Goal: Use online tool/utility: Utilize a website feature to perform a specific function

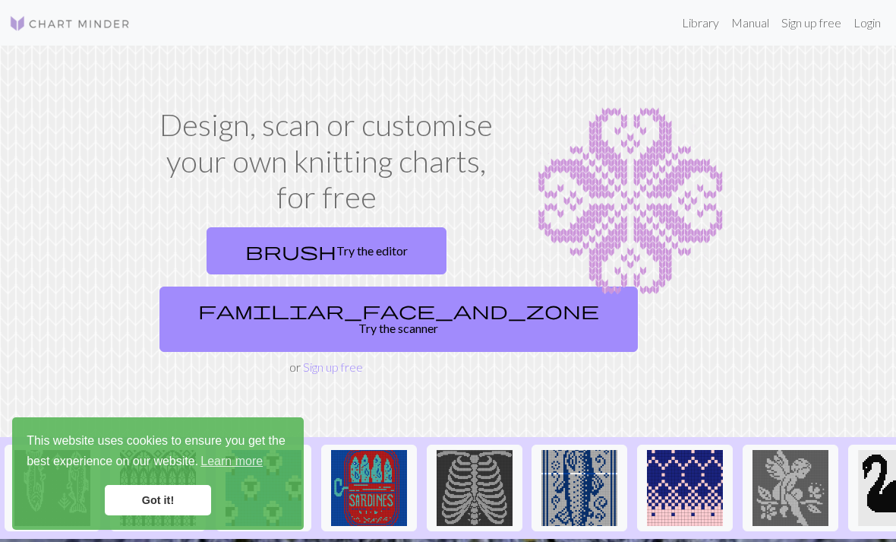
click at [368, 309] on link "familiar_face_and_zone Try the scanner" at bounding box center [398, 318] width 478 height 65
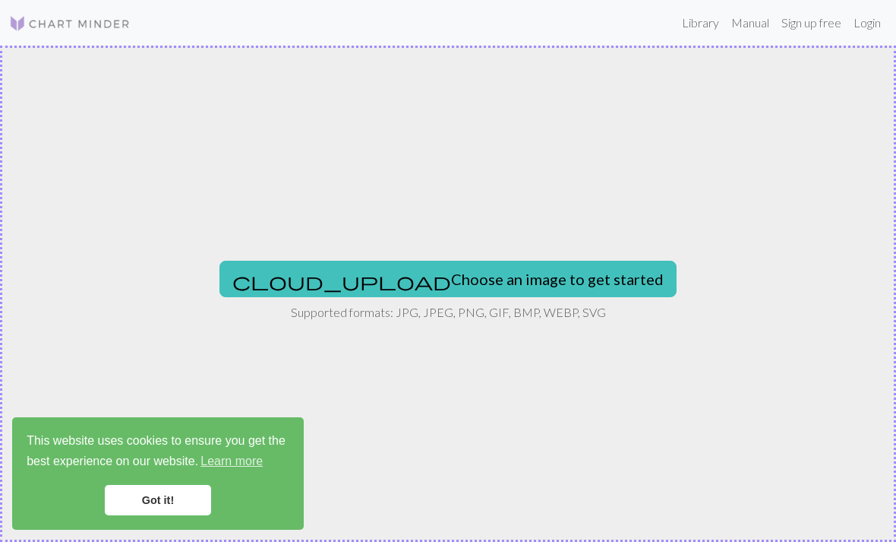
click at [457, 276] on button "cloud_upload Choose an image to get started" at bounding box center [447, 279] width 457 height 36
type input "C:\fakepath\IMG_0324.jpeg"
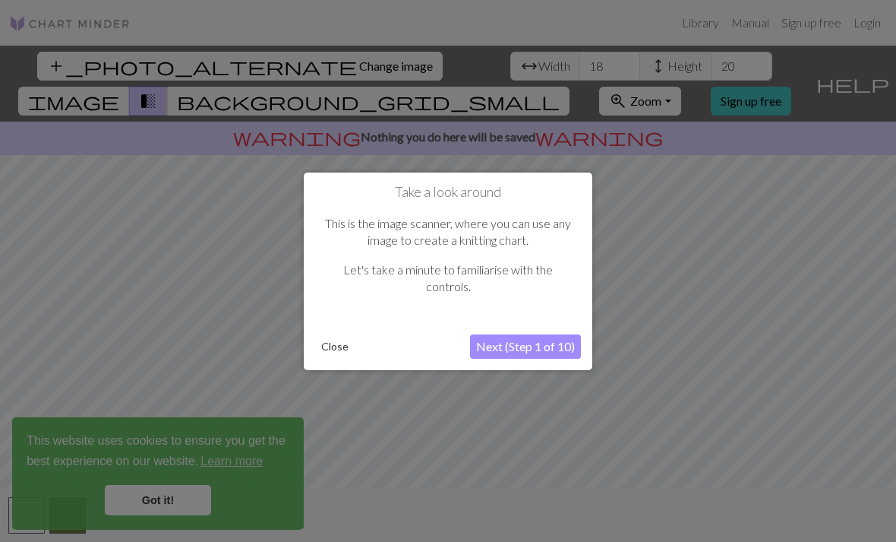
click at [335, 350] on button "Close" at bounding box center [334, 346] width 39 height 23
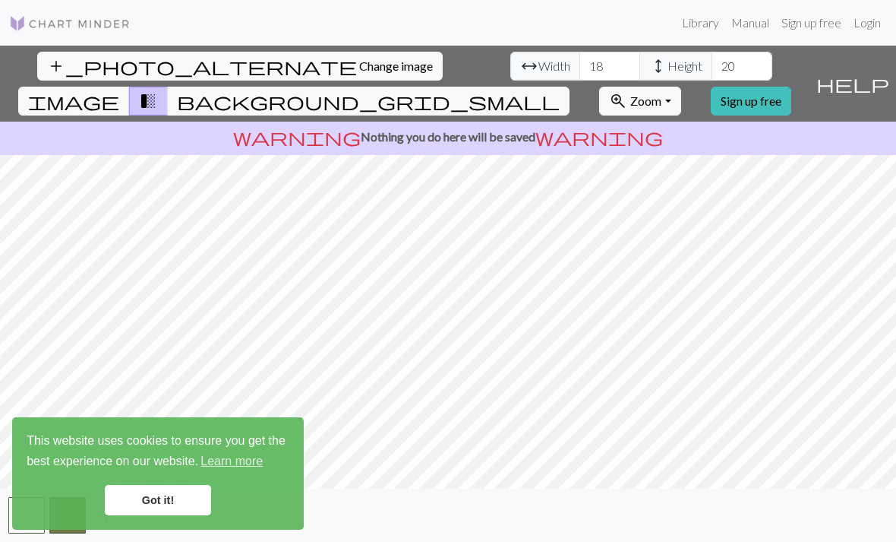
click at [189, 497] on link "Got it!" at bounding box center [158, 500] width 106 height 30
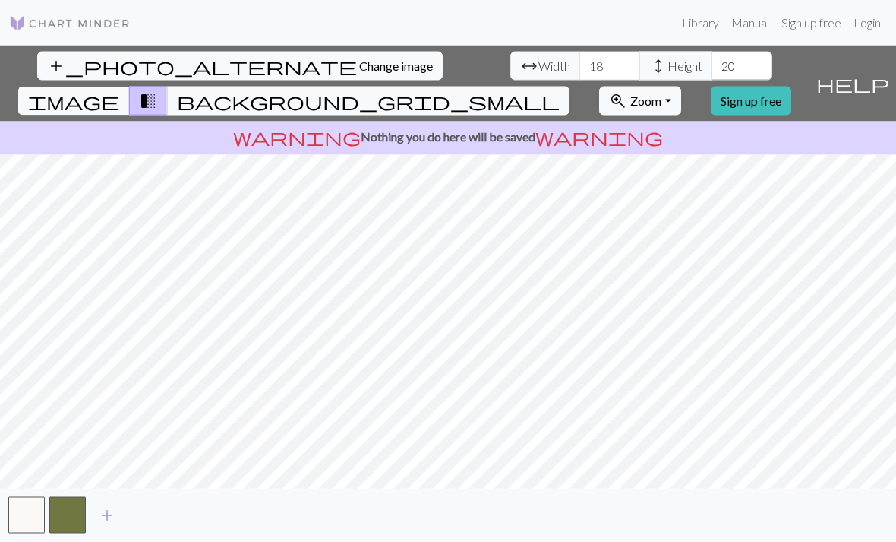
scroll to position [49, 0]
click at [106, 513] on span "add" at bounding box center [107, 514] width 18 height 21
click at [157, 516] on button "add" at bounding box center [148, 515] width 38 height 29
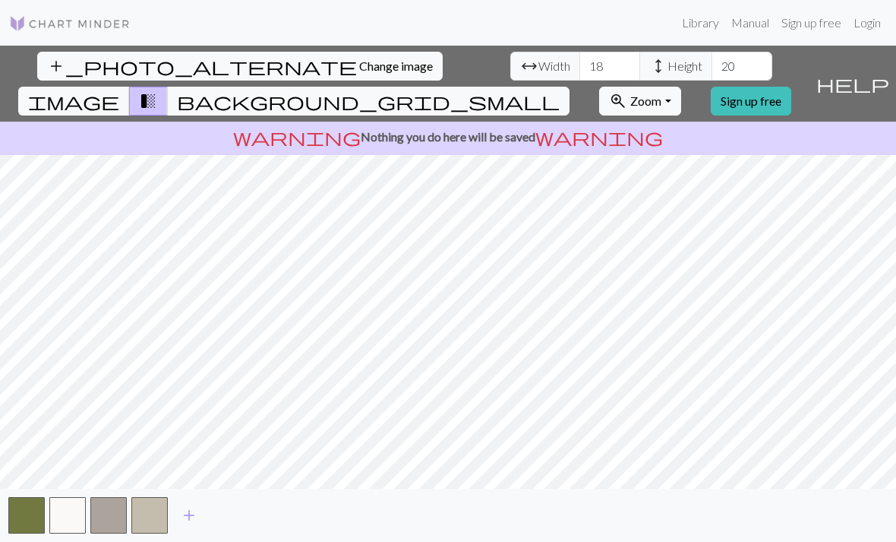
click at [182, 510] on span "add" at bounding box center [189, 514] width 18 height 21
click at [228, 516] on span "add" at bounding box center [230, 514] width 18 height 21
click at [247, 519] on button "button" at bounding box center [231, 515] width 36 height 36
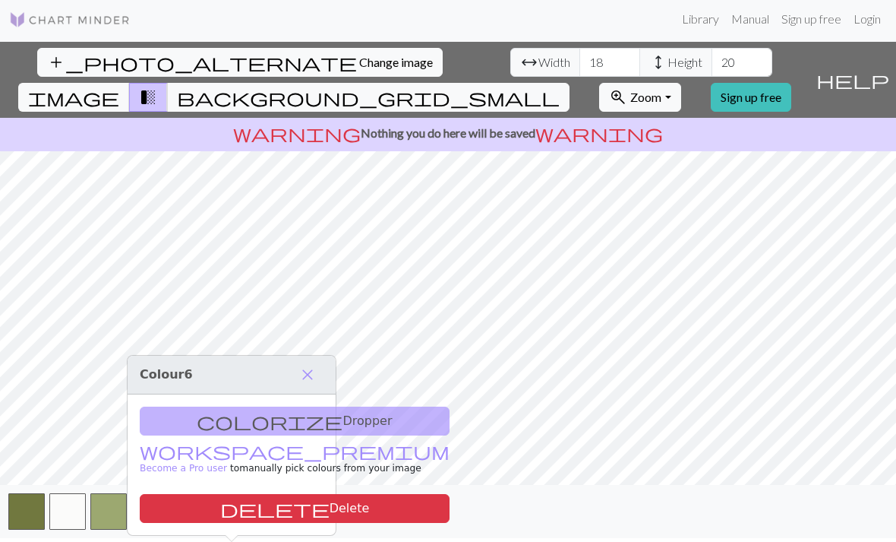
click at [273, 511] on span "add" at bounding box center [271, 511] width 18 height 21
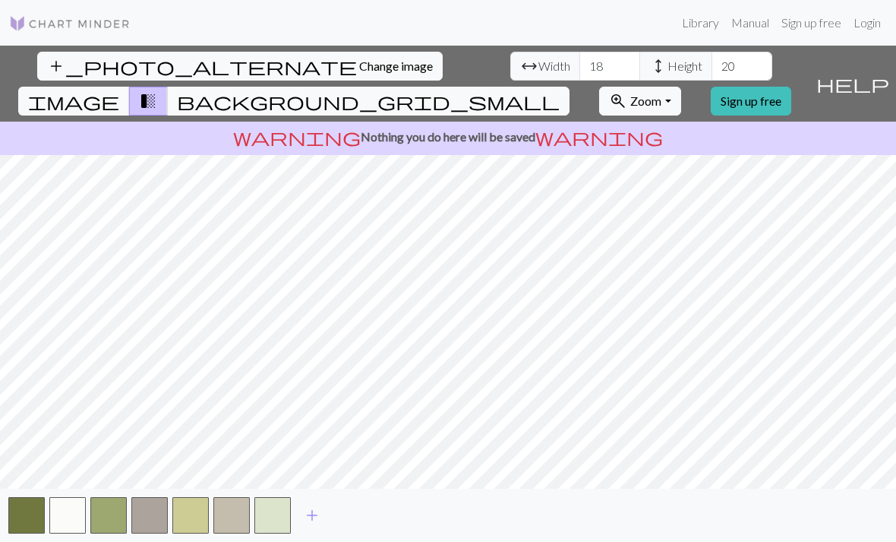
click at [314, 516] on span "add" at bounding box center [312, 514] width 18 height 21
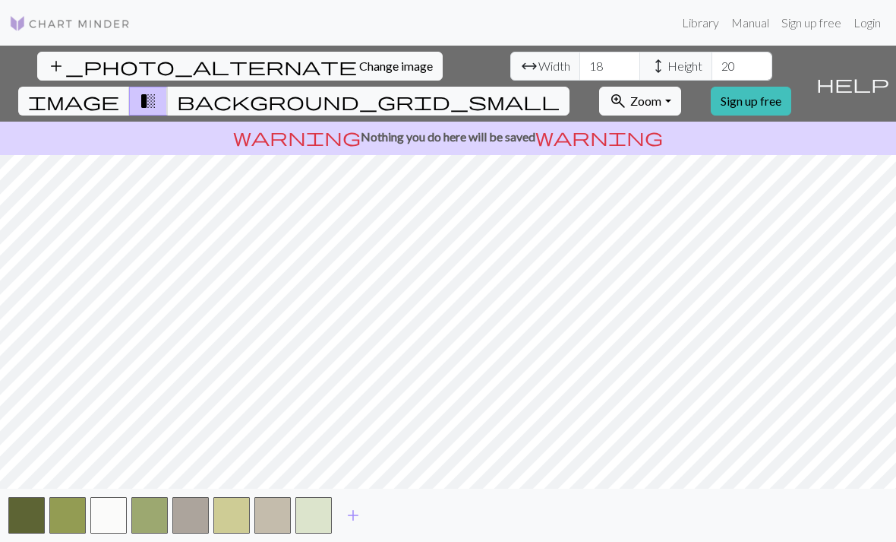
click at [356, 509] on span "add" at bounding box center [353, 514] width 18 height 21
click at [579, 52] on input "18" at bounding box center [609, 66] width 61 height 29
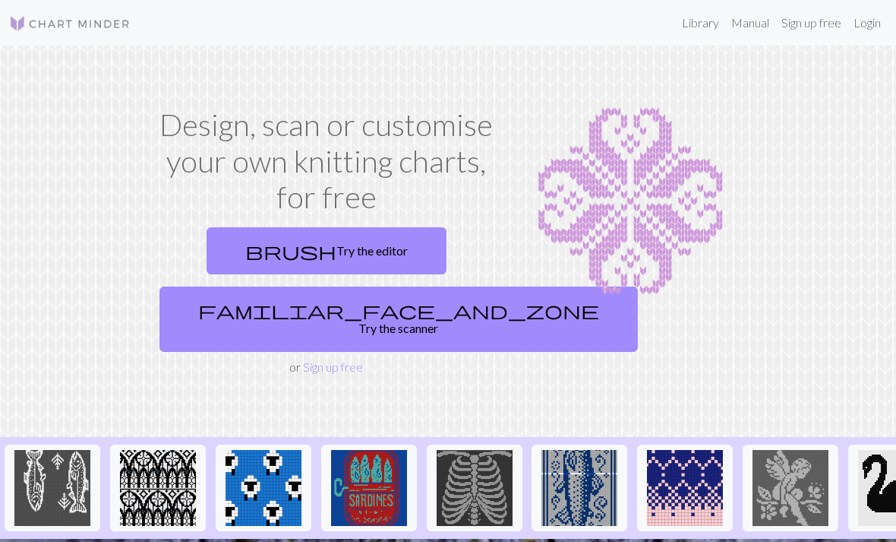
click at [277, 299] on span "familiar_face_and_zone" at bounding box center [398, 309] width 401 height 21
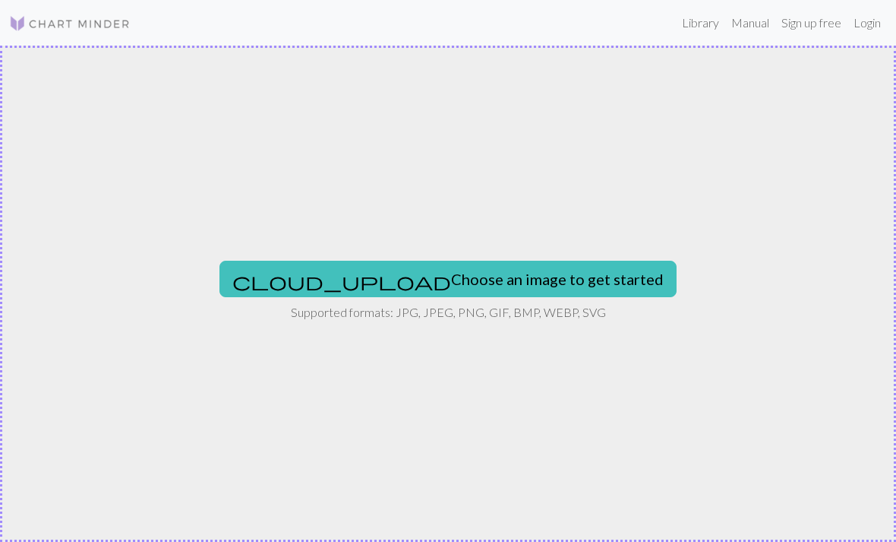
click at [464, 278] on button "cloud_upload Choose an image to get started" at bounding box center [447, 279] width 457 height 36
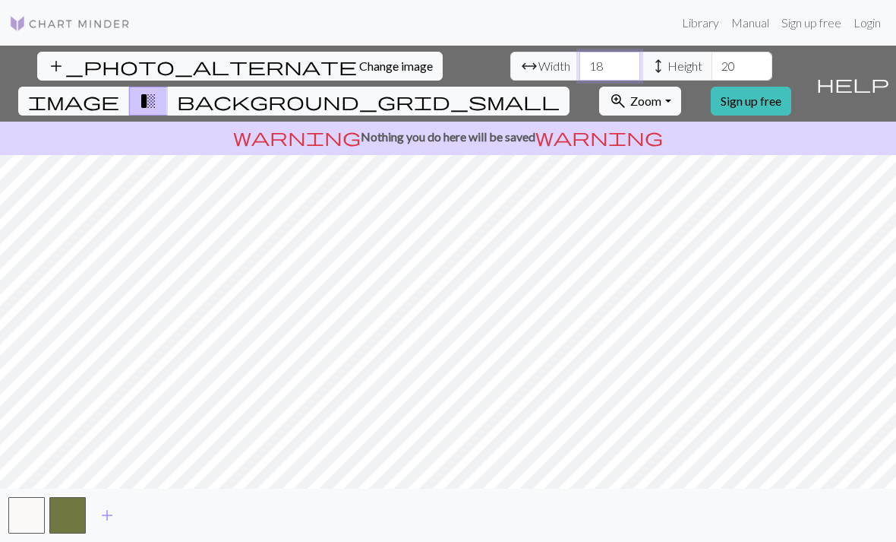
click at [579, 71] on input "18" at bounding box center [609, 66] width 61 height 29
type input "1"
type input "52"
click at [712, 62] on input "20" at bounding box center [742, 66] width 61 height 29
type input "2"
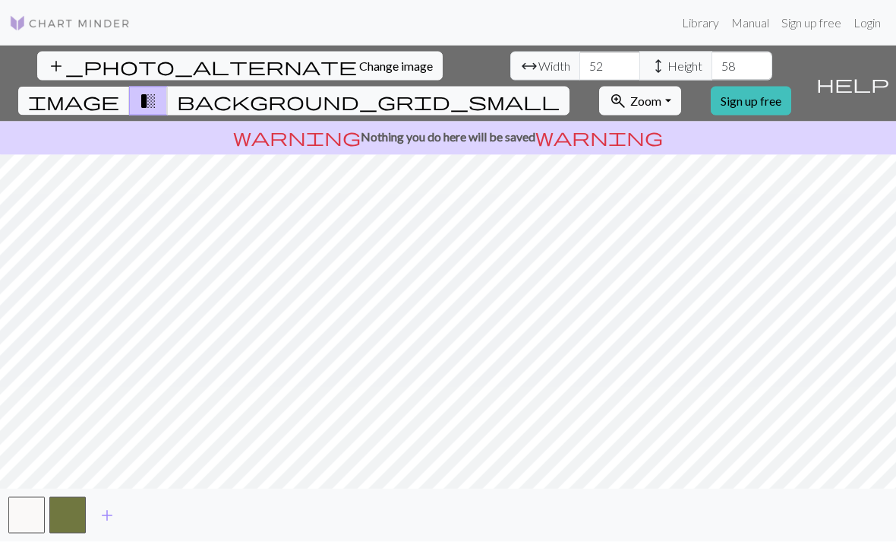
scroll to position [49, 0]
type input "58"
click at [112, 515] on span "add" at bounding box center [107, 514] width 18 height 21
click at [152, 513] on span "add" at bounding box center [148, 514] width 18 height 21
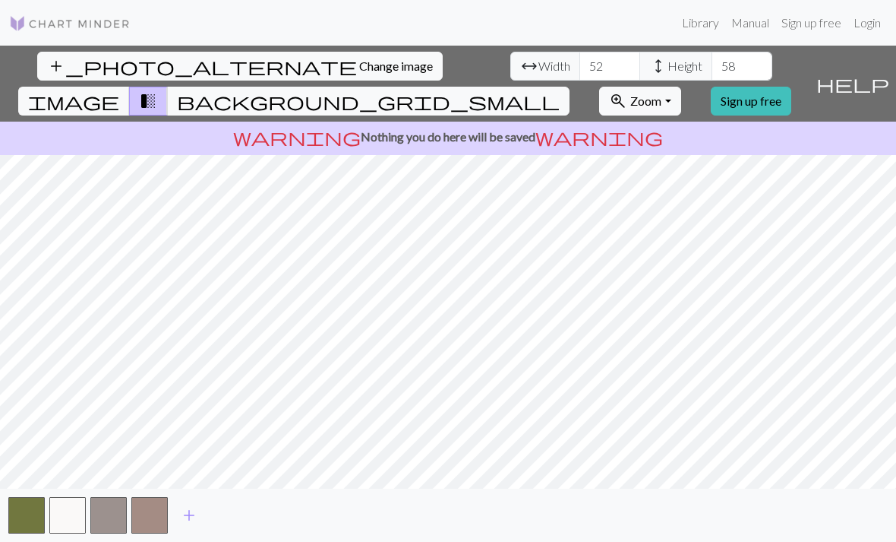
click at [192, 509] on span "add" at bounding box center [189, 514] width 18 height 21
click at [233, 515] on span "add" at bounding box center [230, 514] width 18 height 21
click at [255, 512] on button "add" at bounding box center [271, 515] width 38 height 29
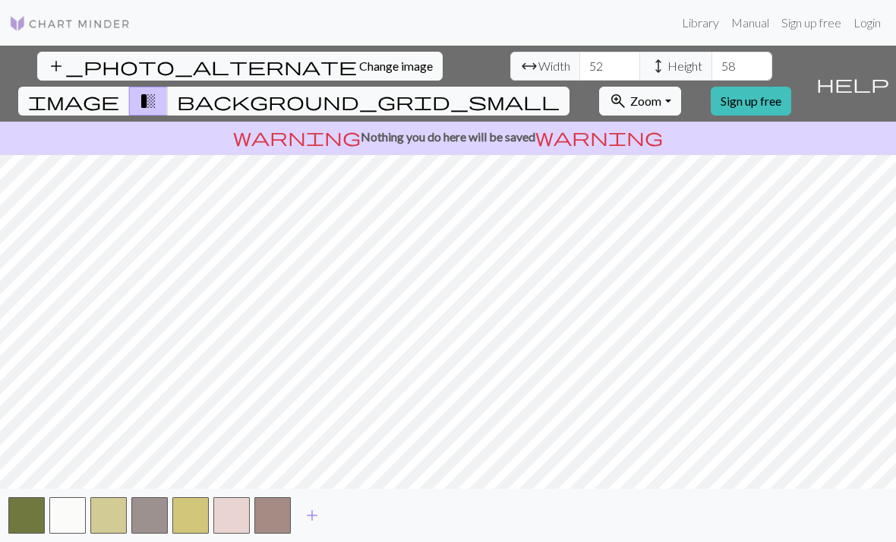
click at [307, 510] on span "add" at bounding box center [312, 514] width 18 height 21
click at [355, 510] on span "add" at bounding box center [353, 514] width 18 height 21
click at [394, 510] on span "add" at bounding box center [394, 514] width 18 height 21
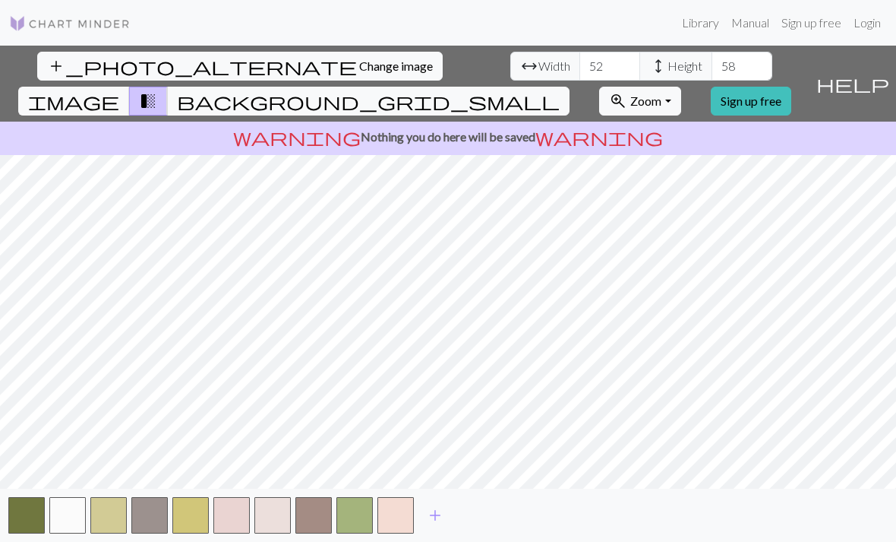
click at [437, 513] on span "add" at bounding box center [435, 514] width 18 height 21
click at [475, 515] on span "add" at bounding box center [476, 514] width 18 height 21
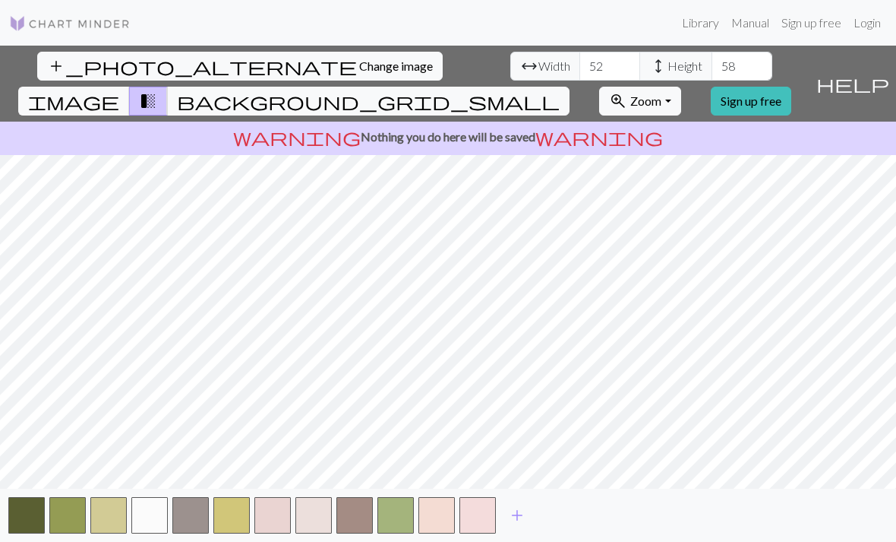
click at [503, 507] on button "add" at bounding box center [517, 515] width 38 height 29
click at [561, 516] on span "add" at bounding box center [558, 514] width 18 height 21
click at [596, 513] on span "add" at bounding box center [599, 514] width 18 height 21
click at [642, 513] on span "add" at bounding box center [640, 514] width 18 height 21
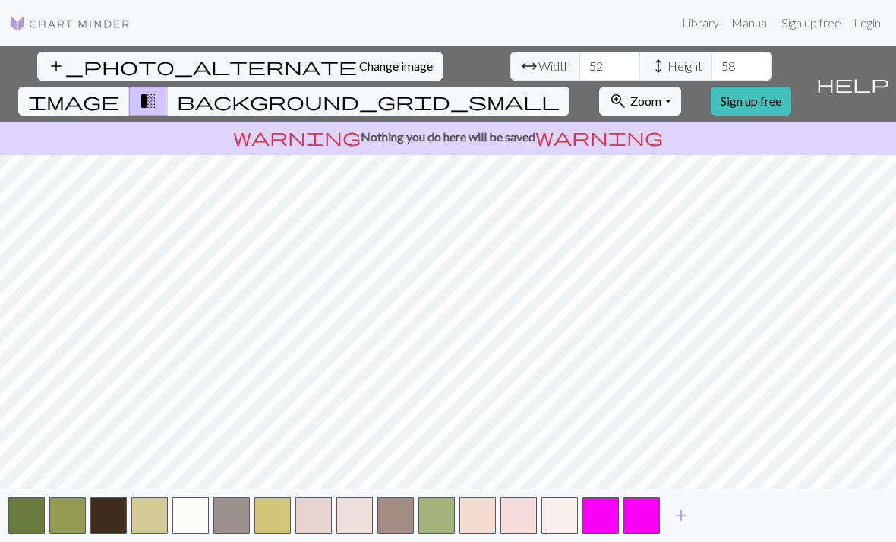
click at [695, 518] on button "add" at bounding box center [681, 515] width 38 height 29
click at [721, 513] on span "add" at bounding box center [722, 514] width 18 height 21
click at [763, 514] on span "add" at bounding box center [763, 514] width 18 height 21
click at [810, 507] on span "add" at bounding box center [804, 514] width 18 height 21
